Goal: Find specific page/section: Find specific page/section

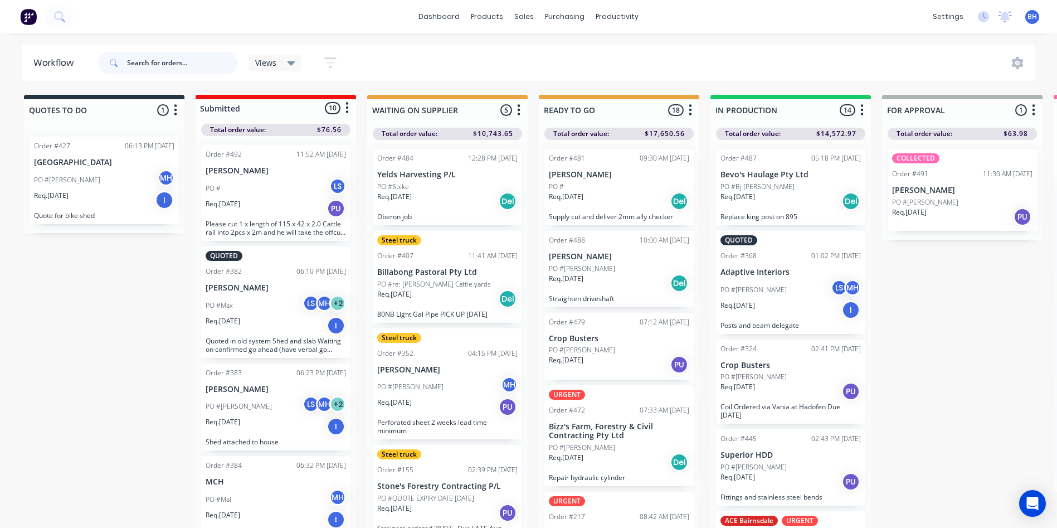
click at [186, 62] on input "text" at bounding box center [182, 63] width 110 height 22
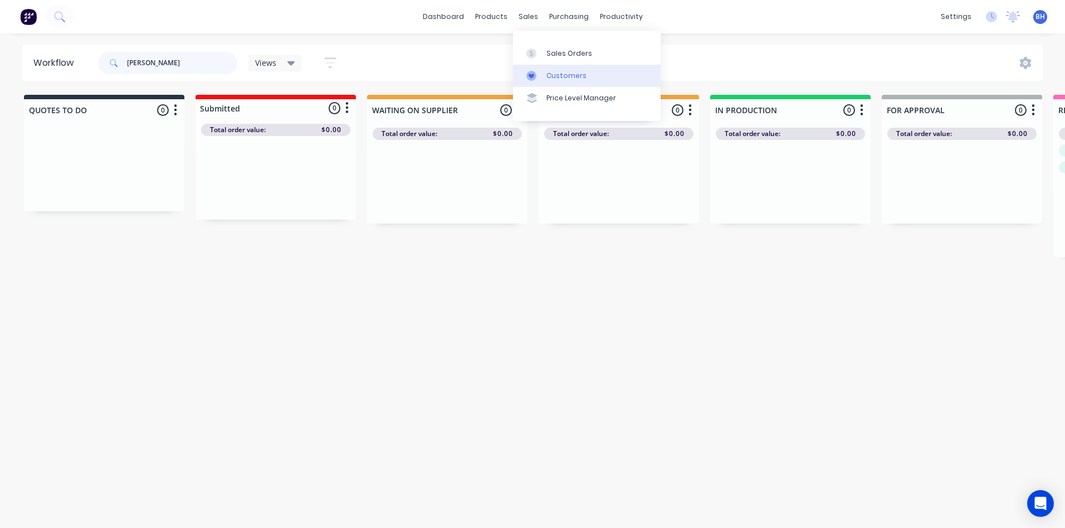
type input "[PERSON_NAME]"
click at [562, 74] on div "Customers" at bounding box center [567, 76] width 40 height 10
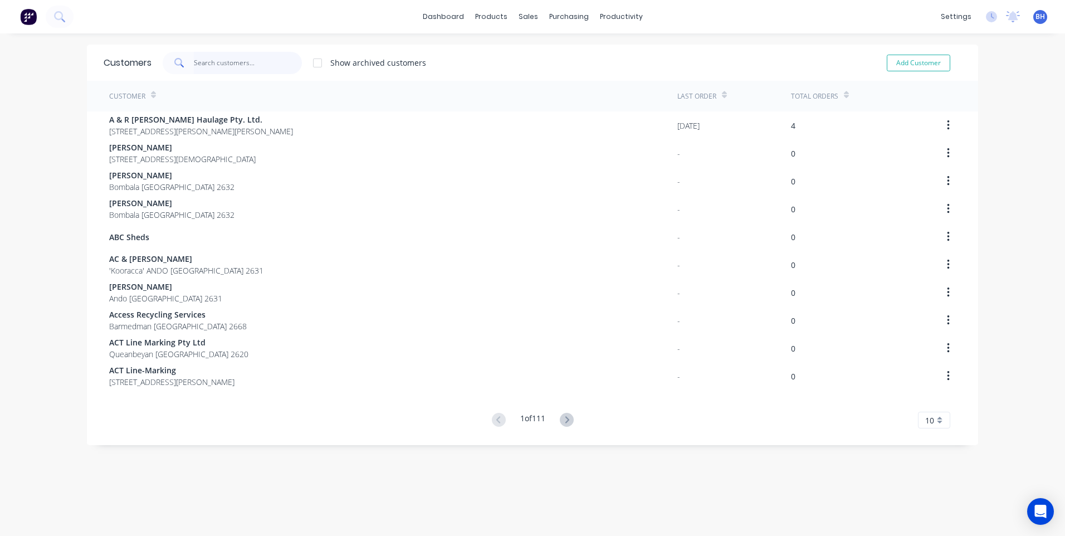
click at [248, 61] on input "text" at bounding box center [248, 63] width 109 height 22
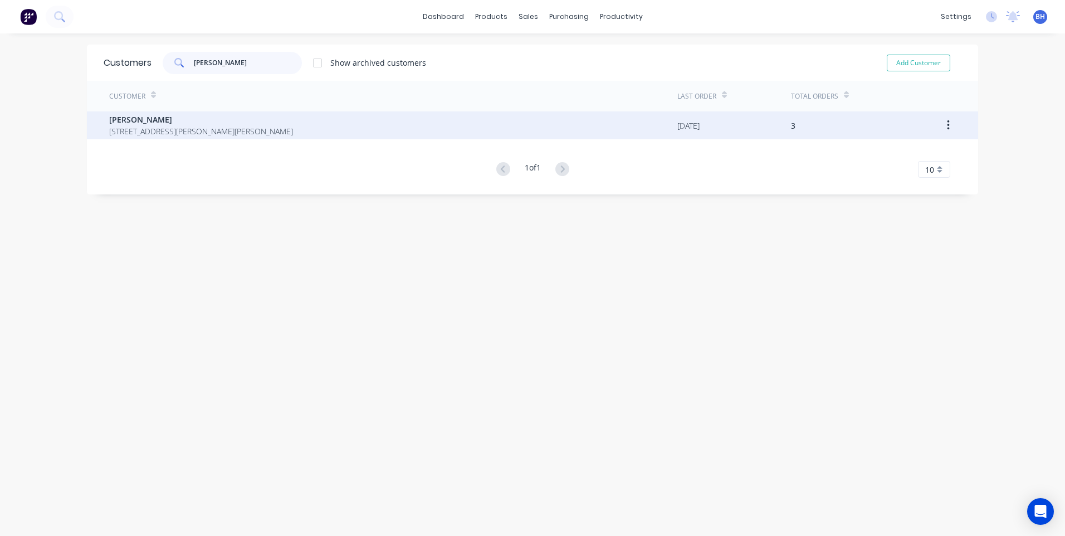
type input "[PERSON_NAME]"
click at [278, 124] on div "[PERSON_NAME] [STREET_ADDRESS][PERSON_NAME][PERSON_NAME]" at bounding box center [393, 125] width 568 height 28
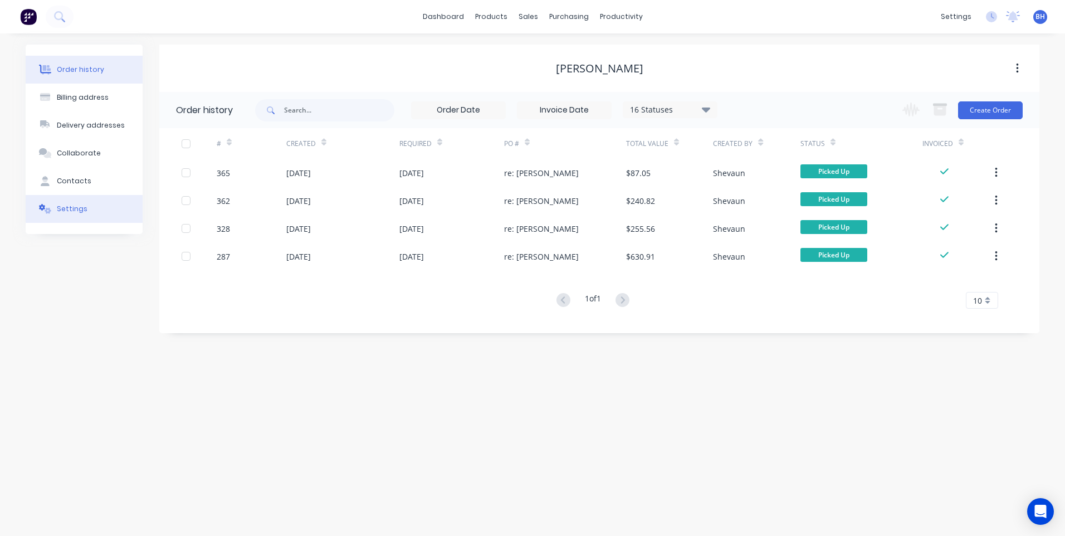
click at [106, 209] on button "Settings" at bounding box center [84, 209] width 117 height 28
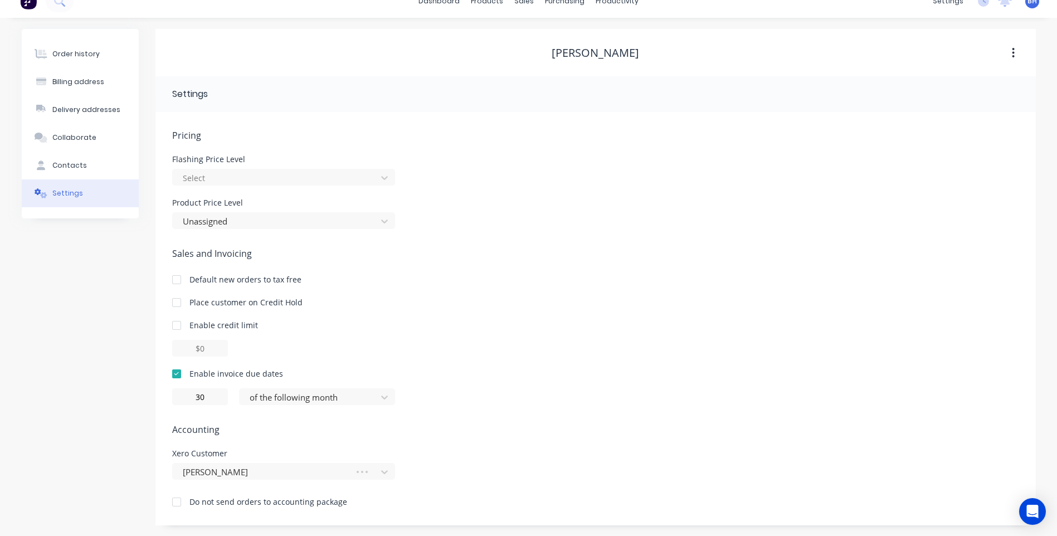
scroll to position [16, 0]
click at [68, 162] on div "Contacts" at bounding box center [69, 165] width 35 height 10
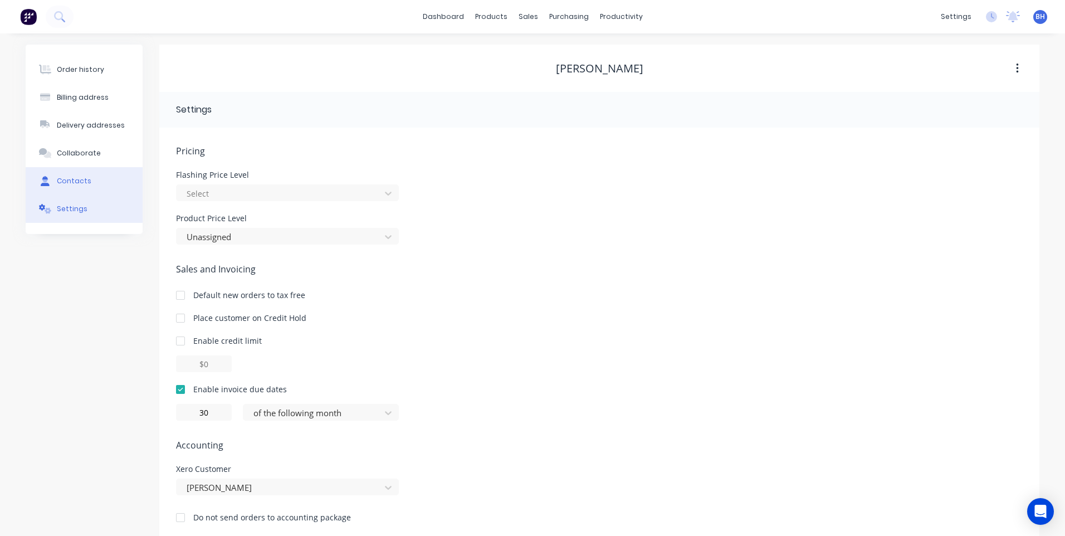
select select "AU"
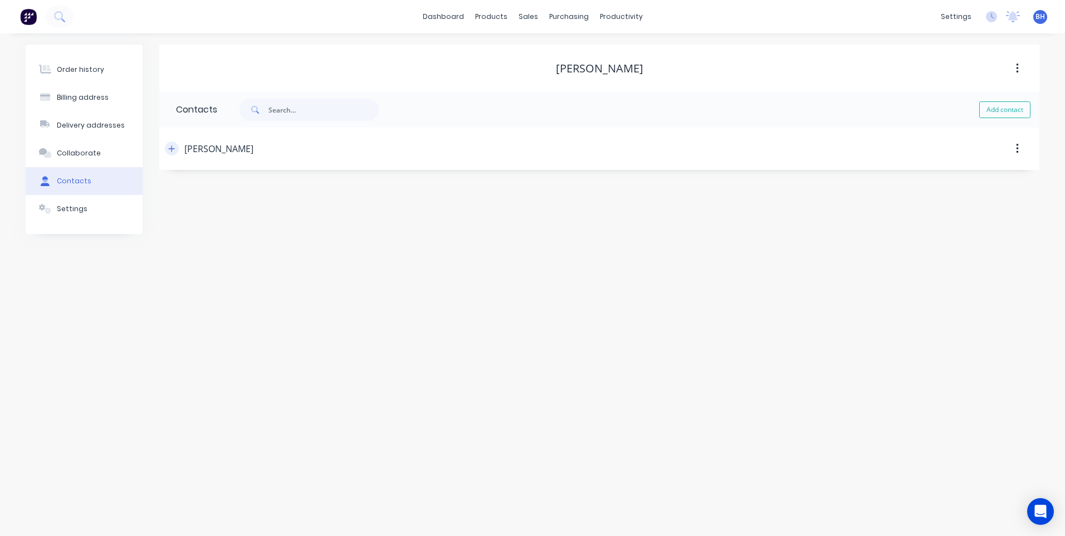
click at [171, 148] on icon "button" at bounding box center [171, 149] width 7 height 8
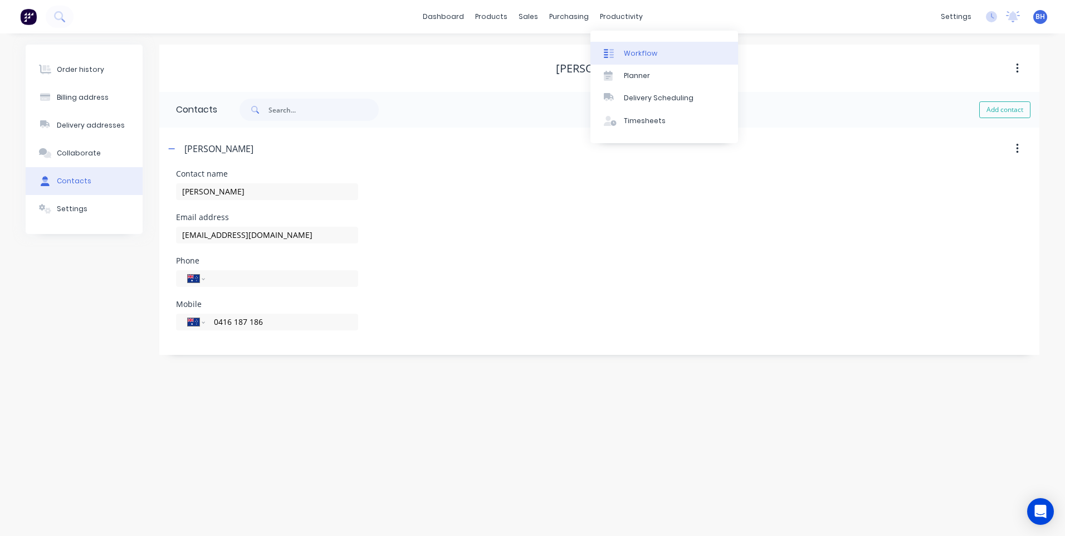
click at [634, 49] on div "Workflow" at bounding box center [640, 53] width 33 height 10
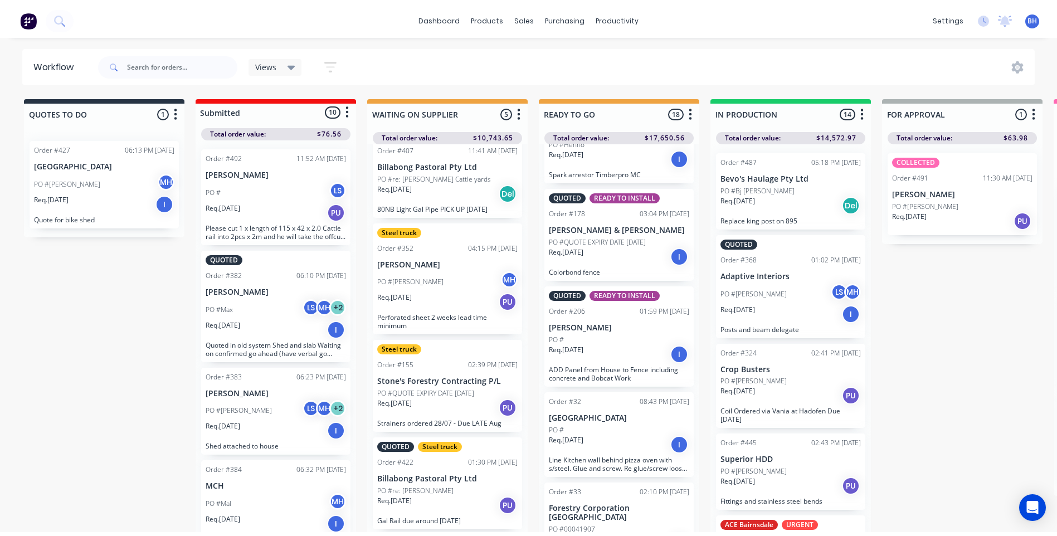
scroll to position [664, 0]
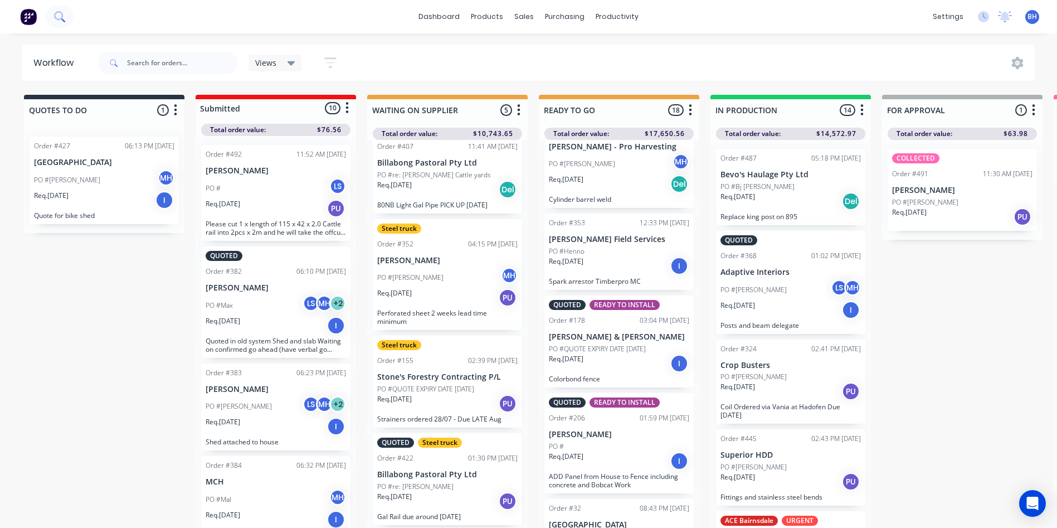
click at [62, 14] on icon at bounding box center [58, 15] width 9 height 9
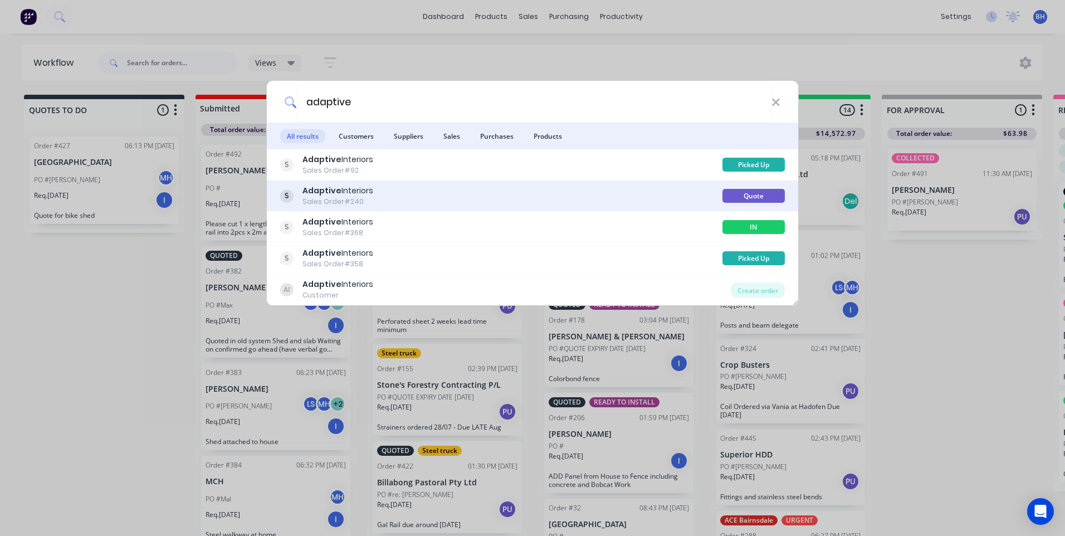
type input "adaptive"
click at [415, 194] on div "Adaptive Interiors Sales Order #240" at bounding box center [501, 196] width 442 height 22
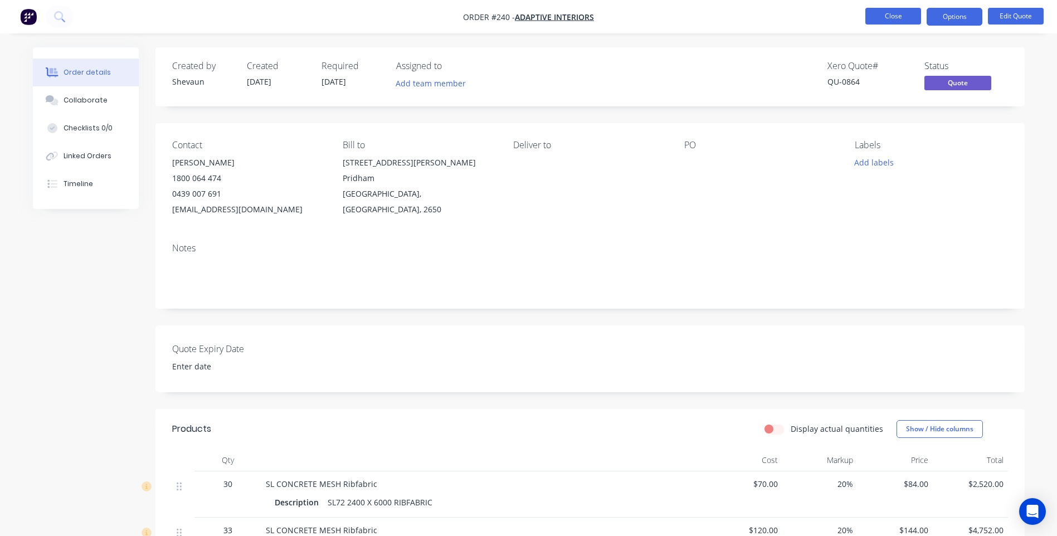
click at [876, 13] on button "Close" at bounding box center [893, 16] width 56 height 17
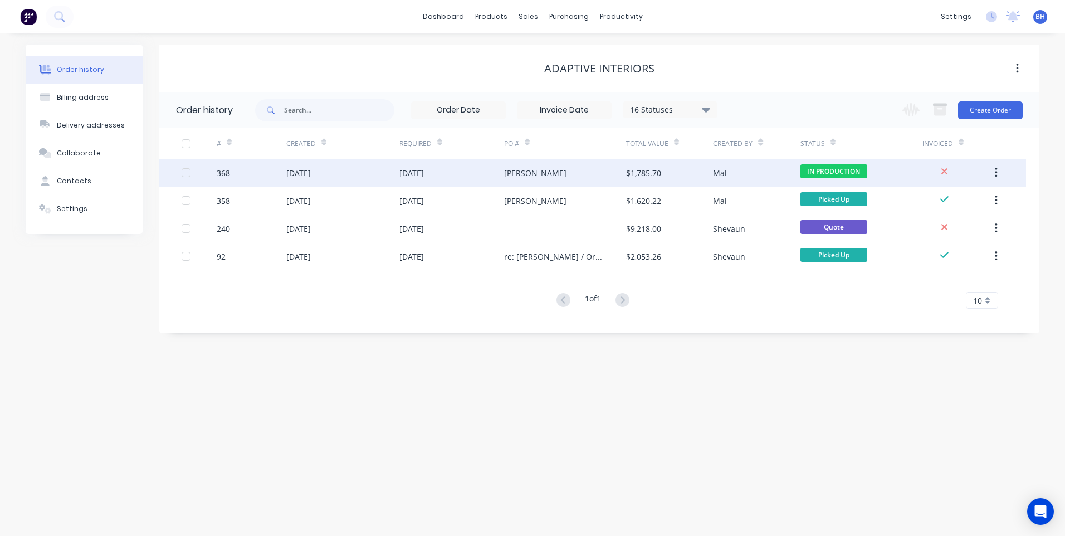
click at [574, 173] on div "[PERSON_NAME]" at bounding box center [565, 173] width 122 height 28
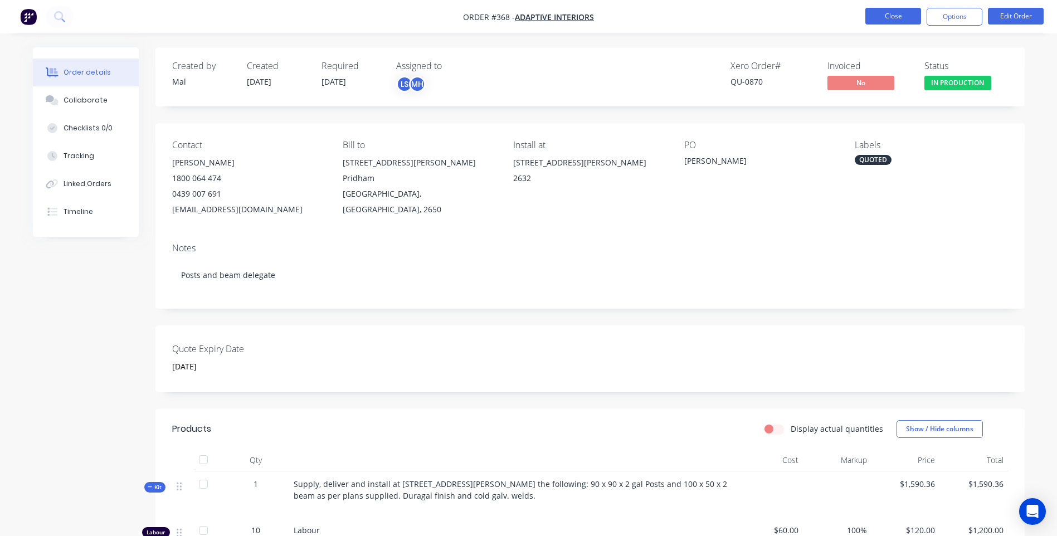
click at [879, 8] on button "Close" at bounding box center [893, 16] width 56 height 17
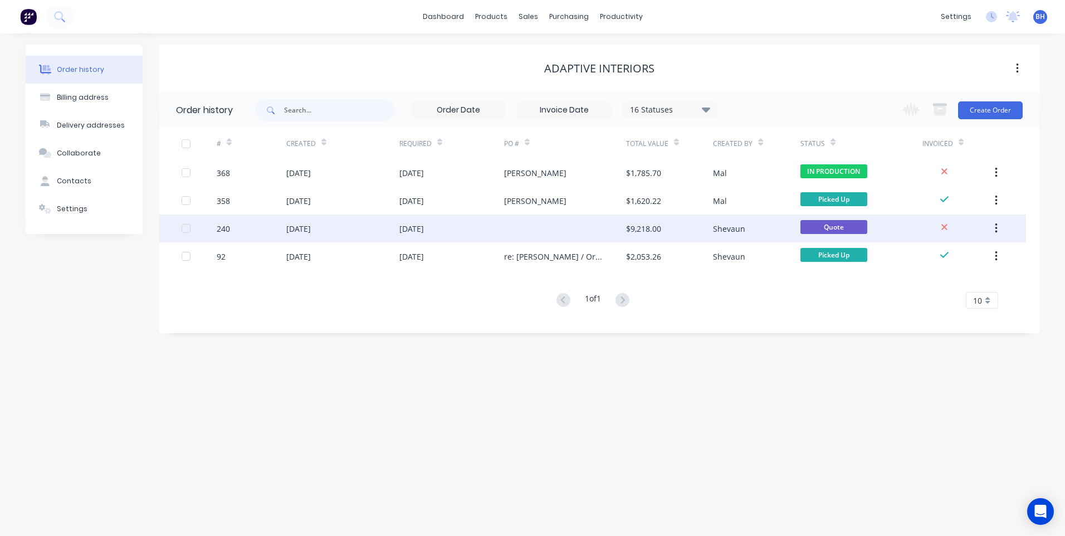
click at [527, 229] on div at bounding box center [565, 229] width 122 height 28
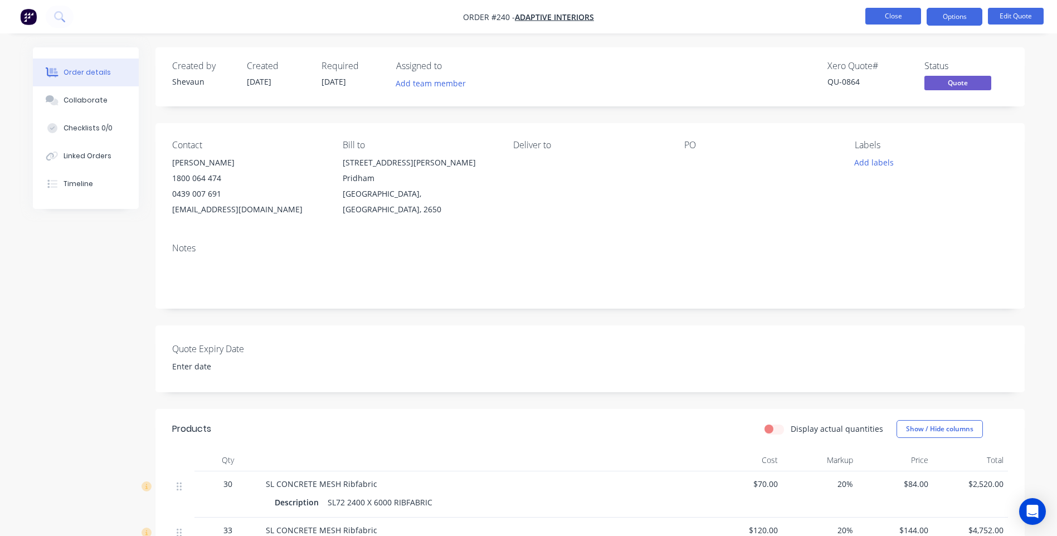
click at [890, 17] on button "Close" at bounding box center [893, 16] width 56 height 17
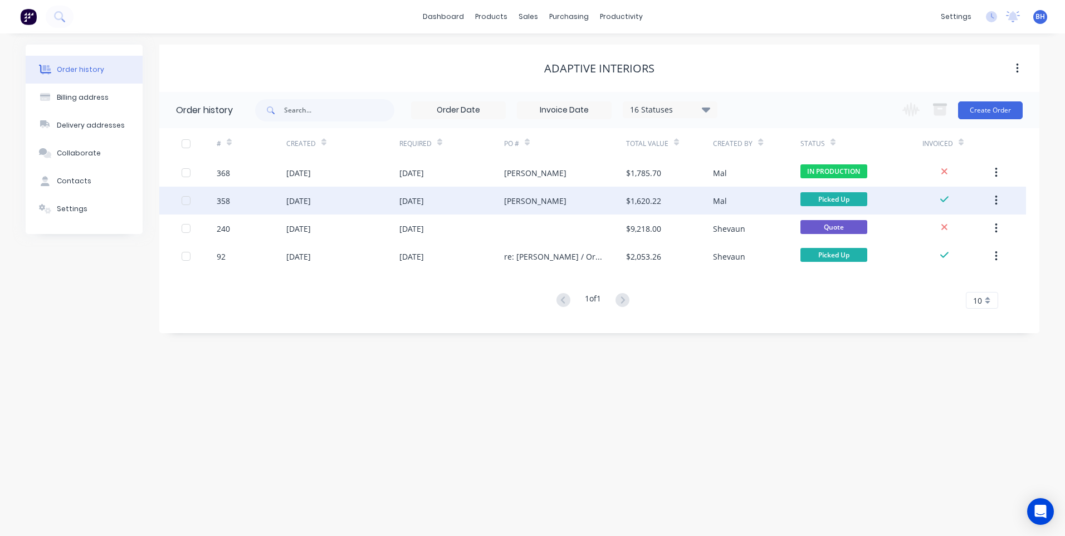
click at [534, 197] on div "[PERSON_NAME]" at bounding box center [565, 201] width 122 height 28
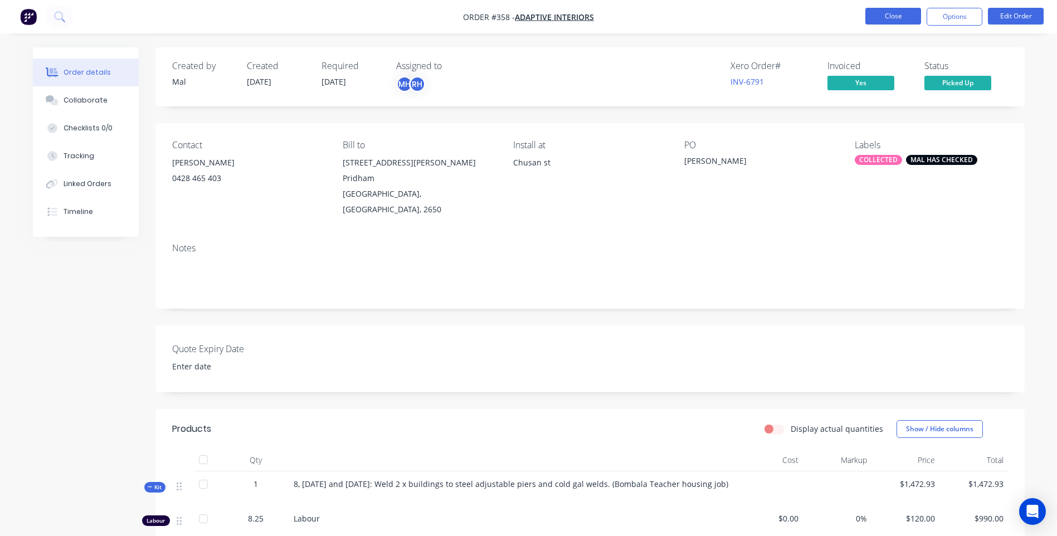
click at [872, 14] on button "Close" at bounding box center [893, 16] width 56 height 17
